Goal: Task Accomplishment & Management: Manage account settings

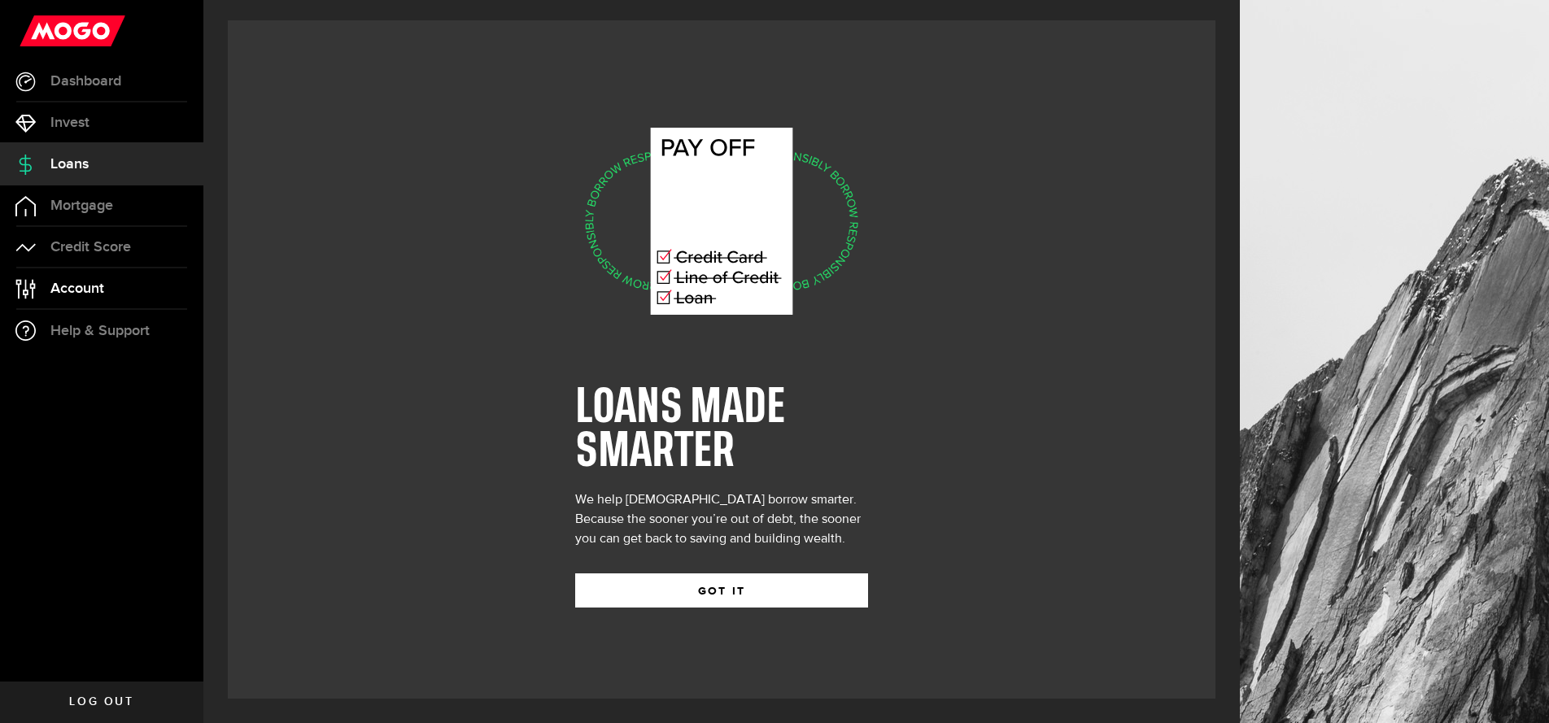
click at [78, 289] on span "Account" at bounding box center [77, 288] width 54 height 15
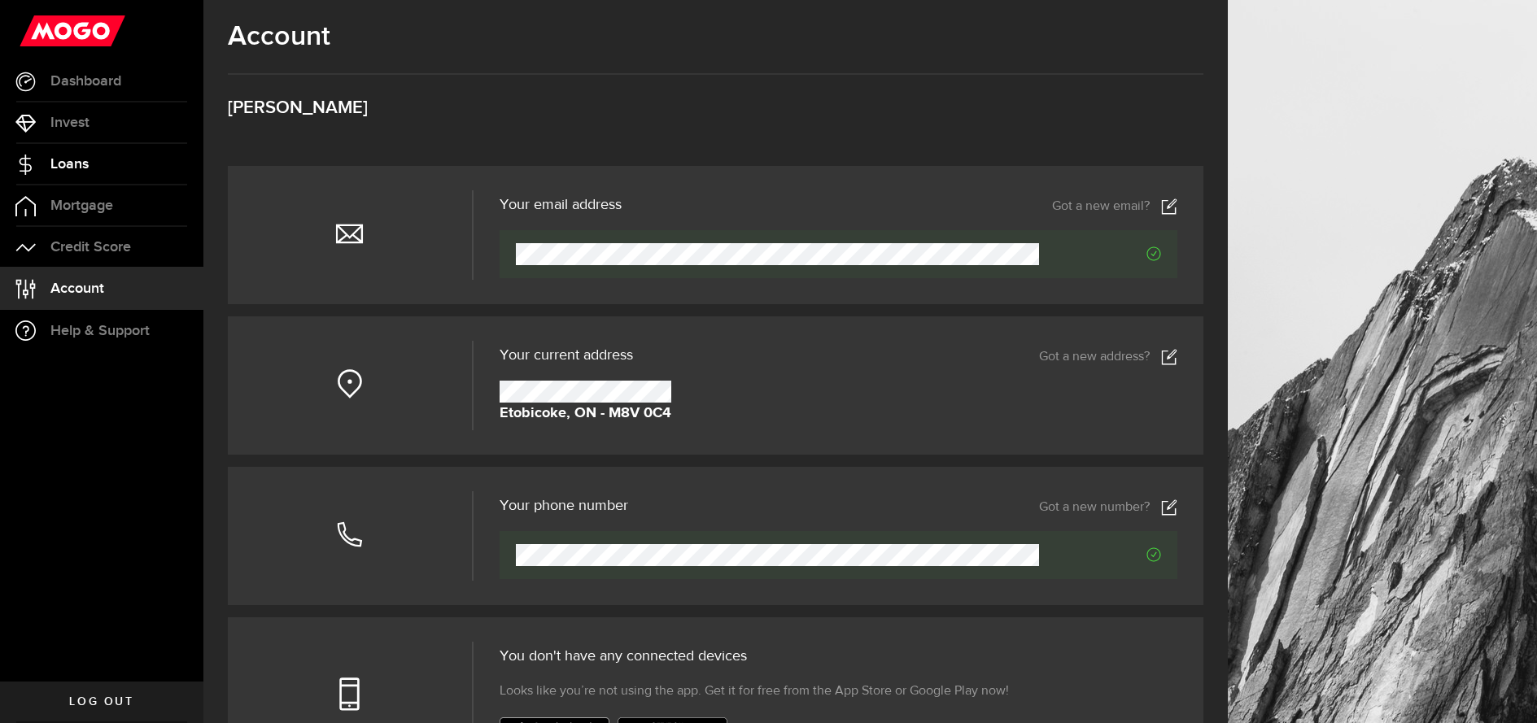
click at [56, 158] on span "Loans" at bounding box center [69, 164] width 38 height 15
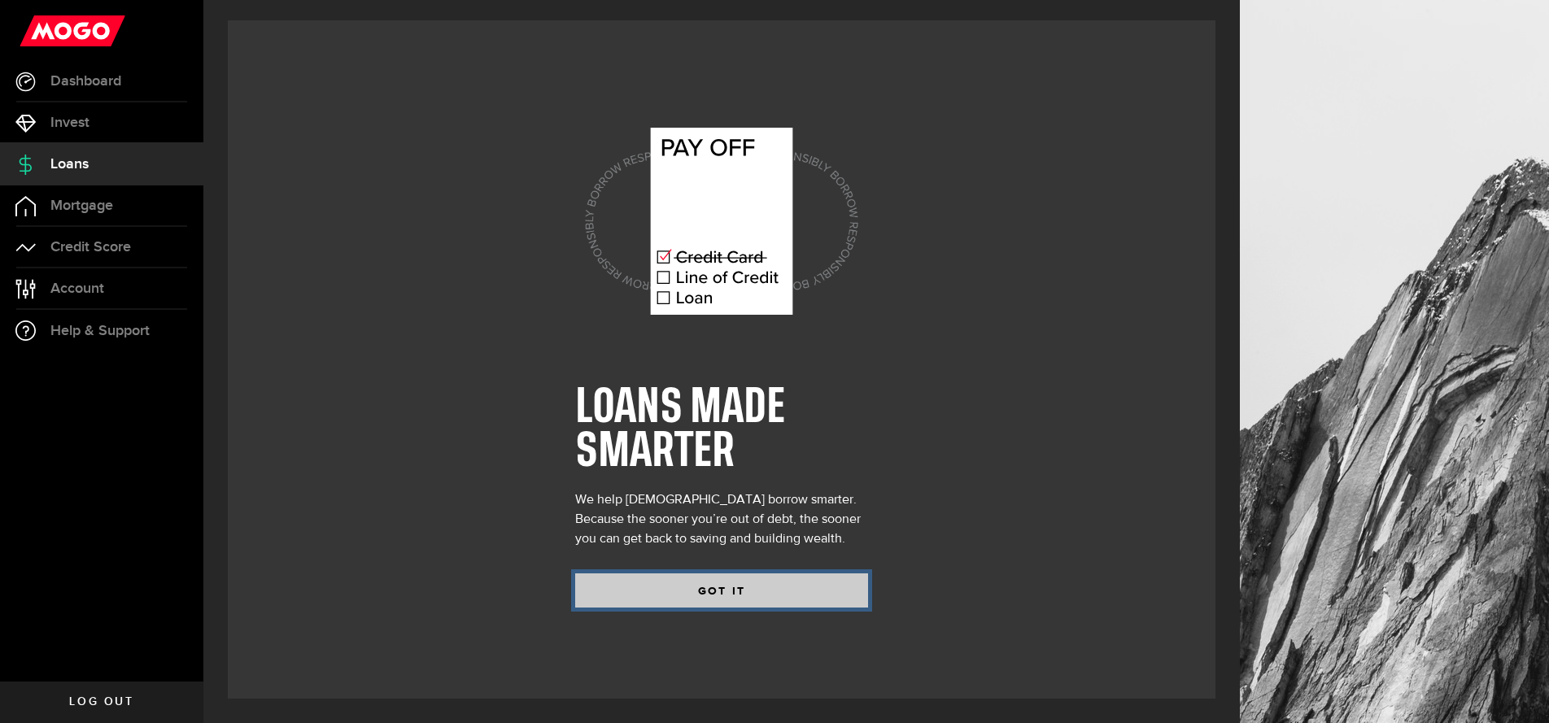
click at [703, 587] on button "GOT IT" at bounding box center [721, 591] width 293 height 34
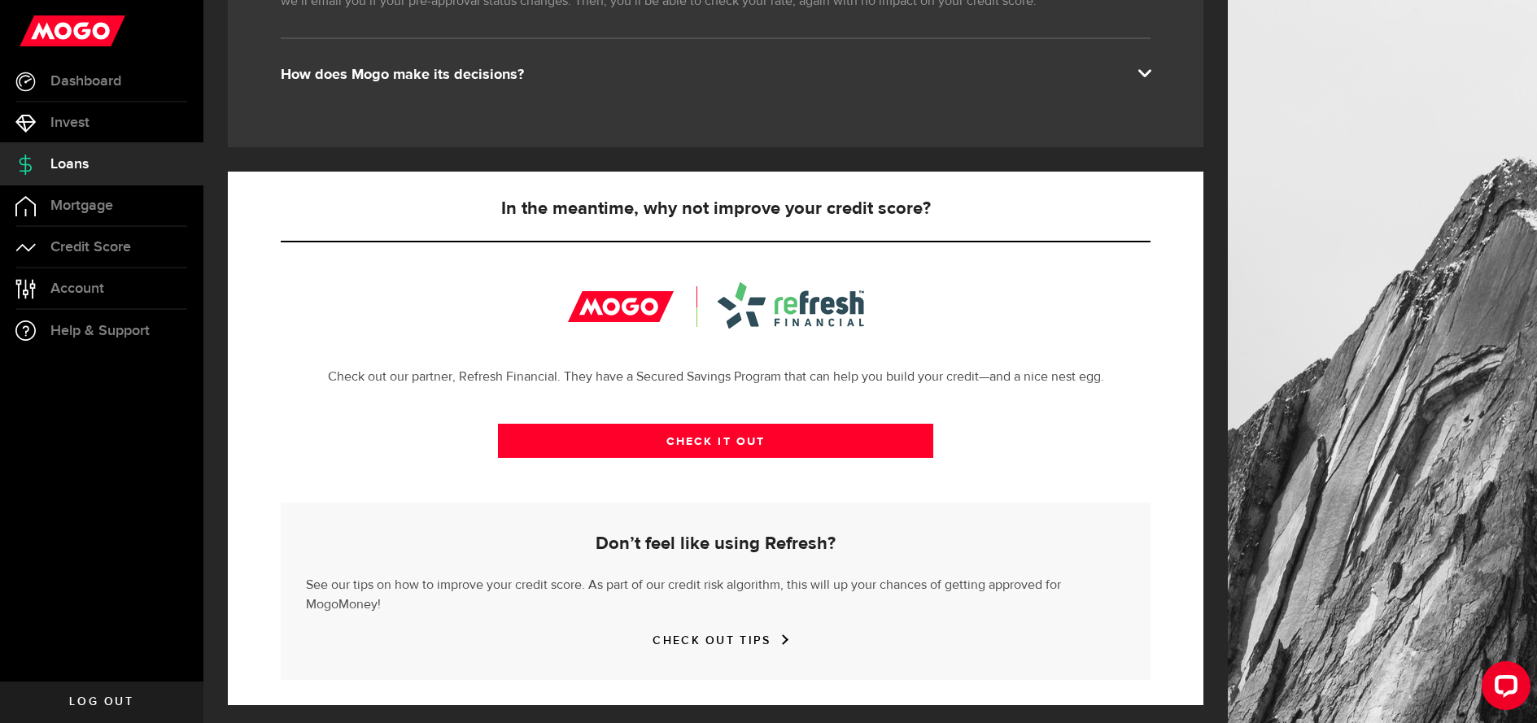
scroll to position [395, 0]
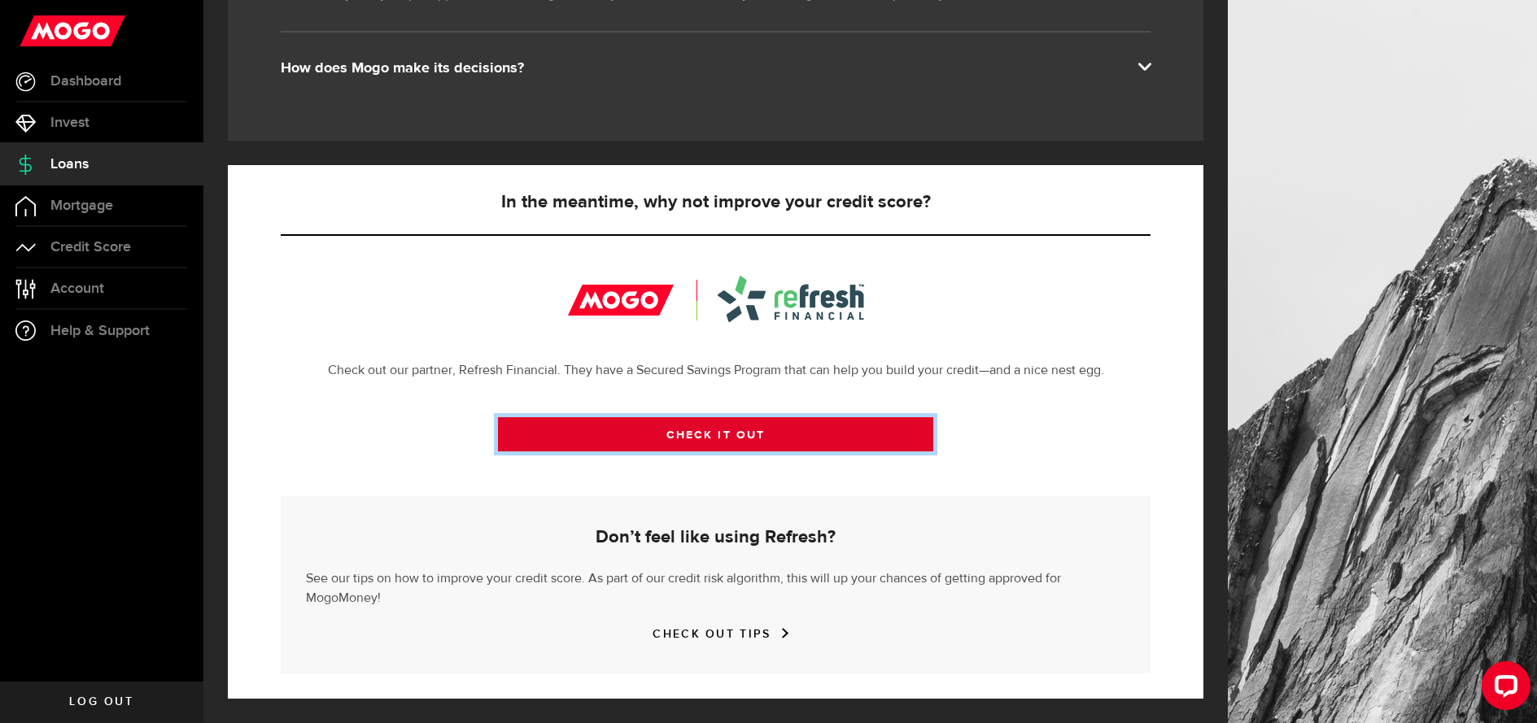
click at [714, 433] on link "CHECK IT OUT" at bounding box center [715, 434] width 435 height 34
